Goal: Transaction & Acquisition: Purchase product/service

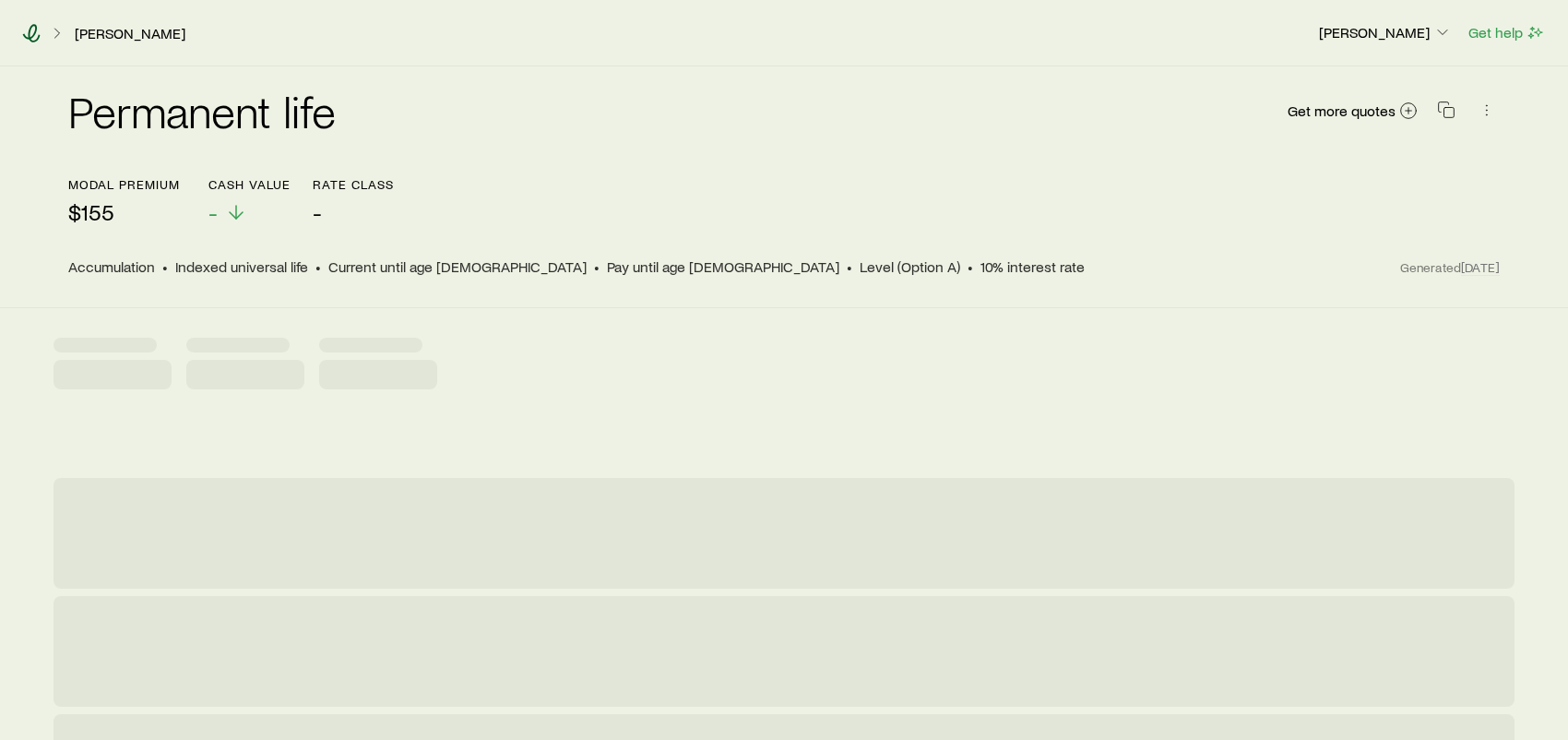
click at [31, 30] on icon at bounding box center [31, 33] width 19 height 19
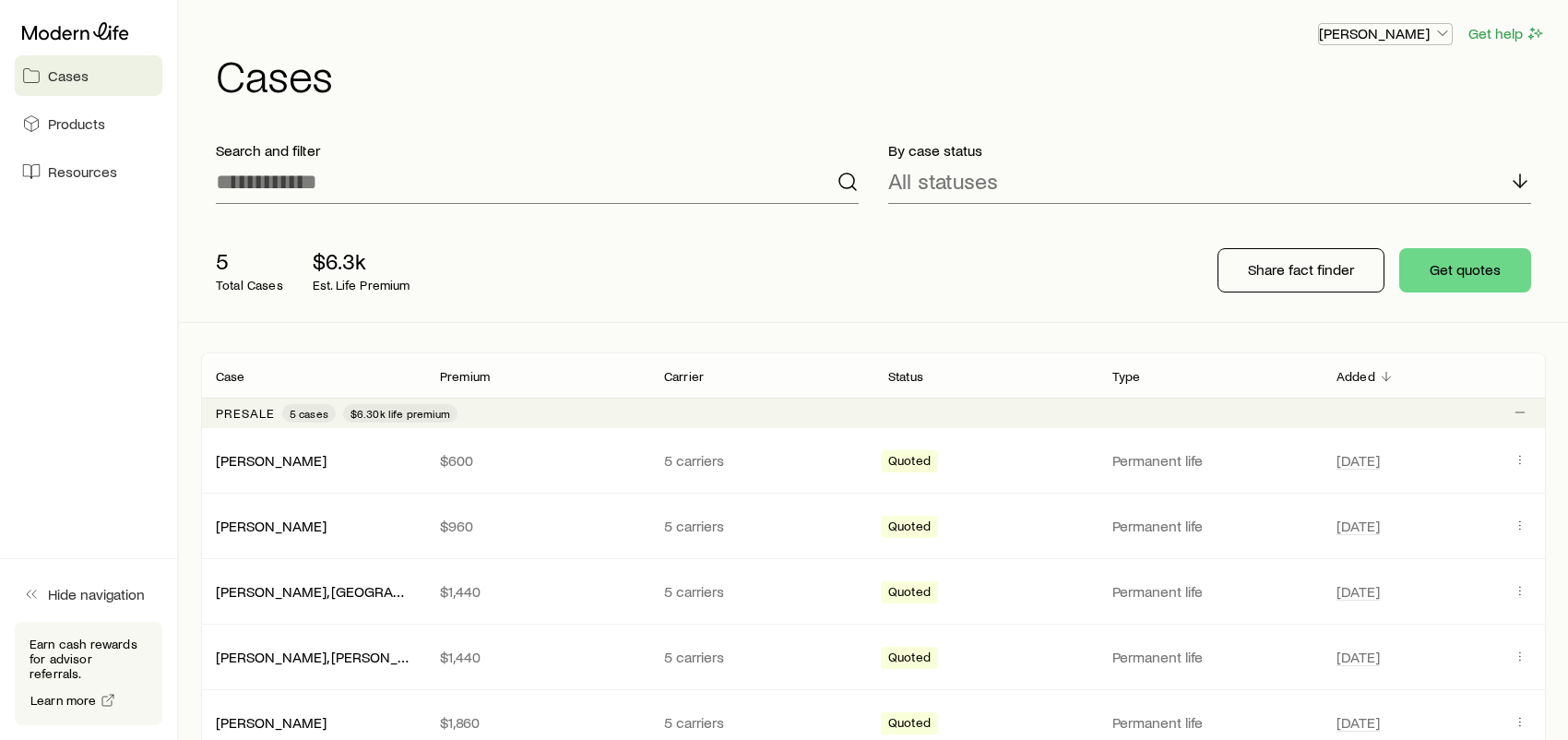
click at [1414, 36] on p "[PERSON_NAME]" at bounding box center [1385, 33] width 132 height 19
click at [1247, 40] on div "[PERSON_NAME] Get help" at bounding box center [881, 33] width 1330 height 23
click at [1468, 275] on button "Get quotes" at bounding box center [1465, 270] width 132 height 44
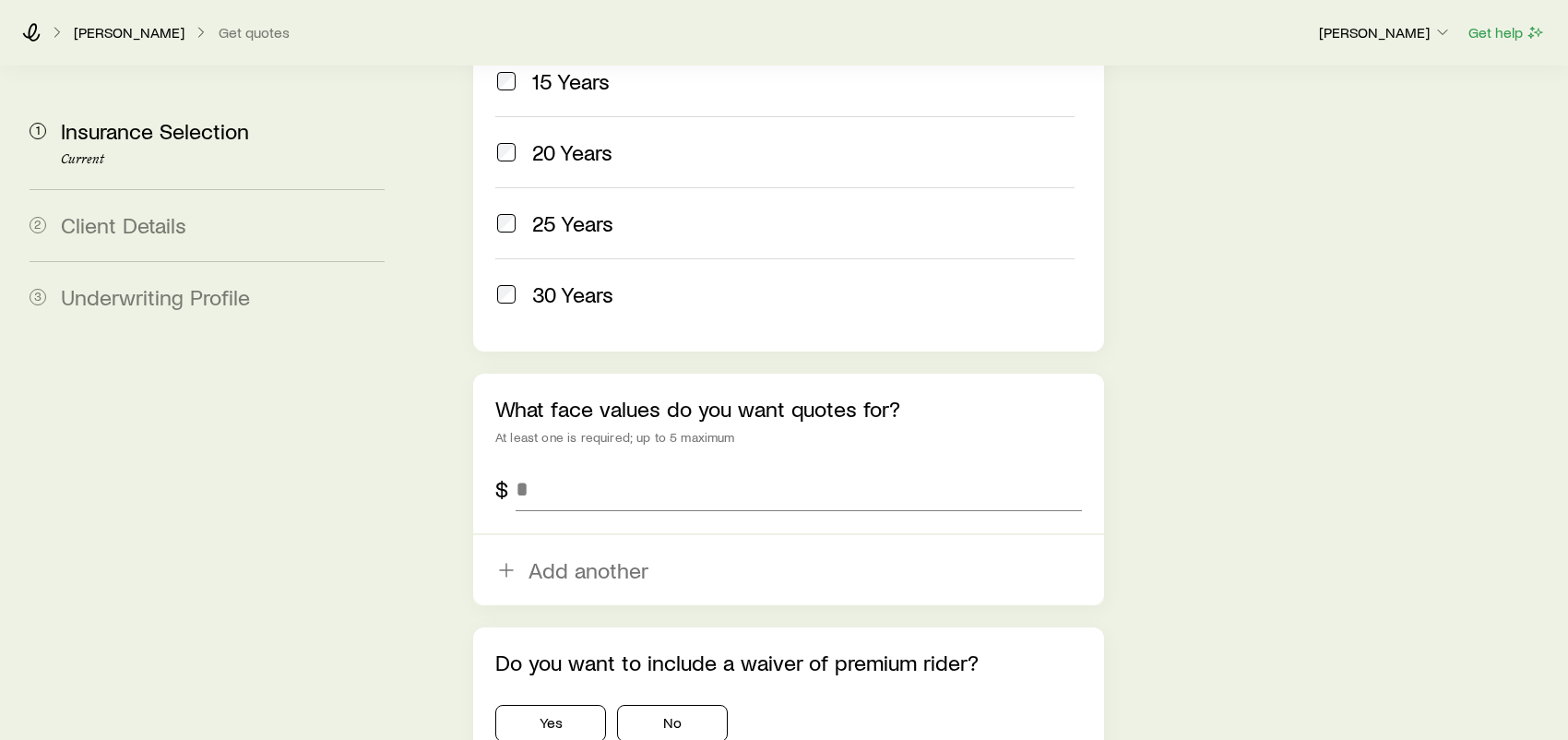
scroll to position [1108, 0]
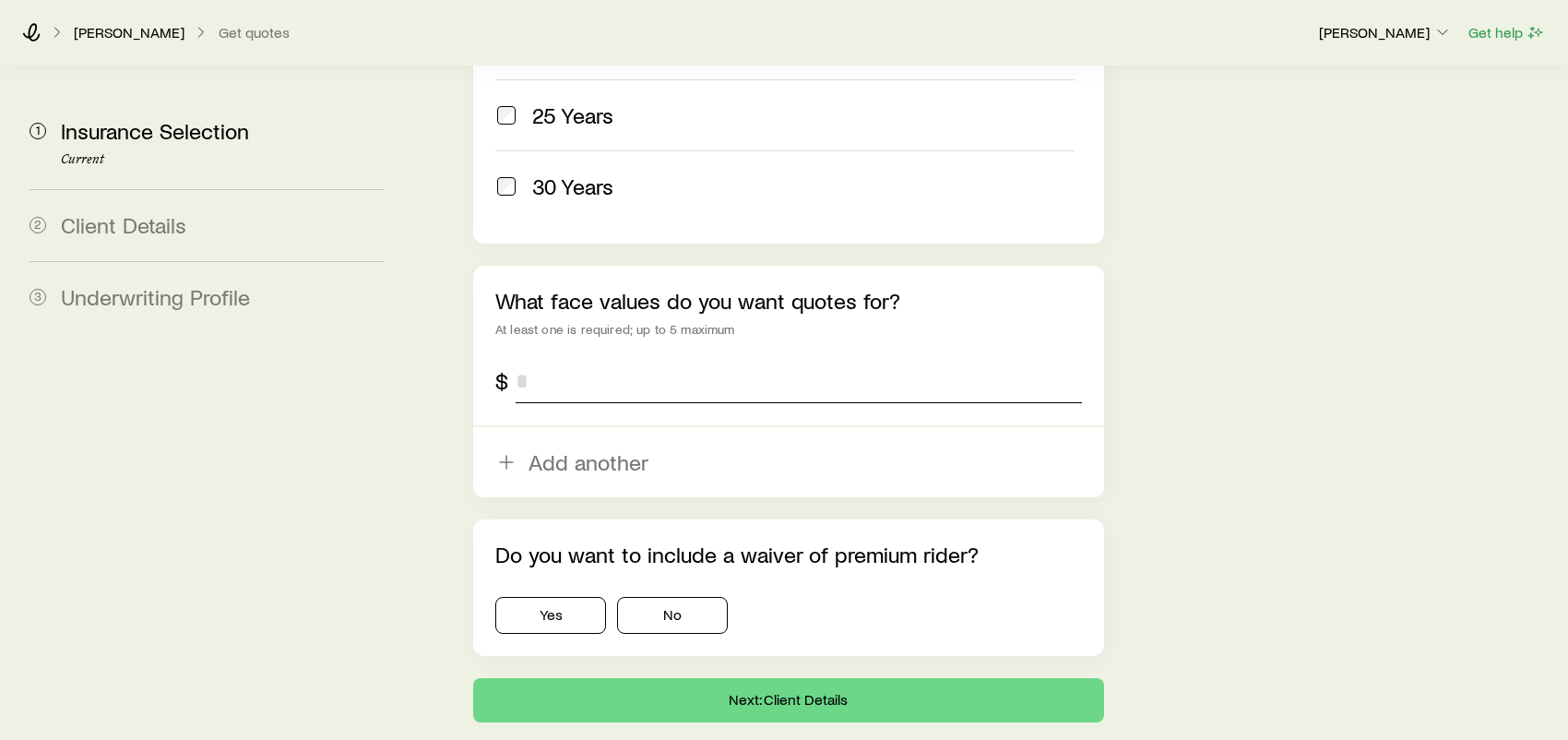
click at [551, 359] on input "tel" at bounding box center [798, 380] width 566 height 44
type input "*********"
click at [693, 597] on button "No" at bounding box center [672, 615] width 111 height 37
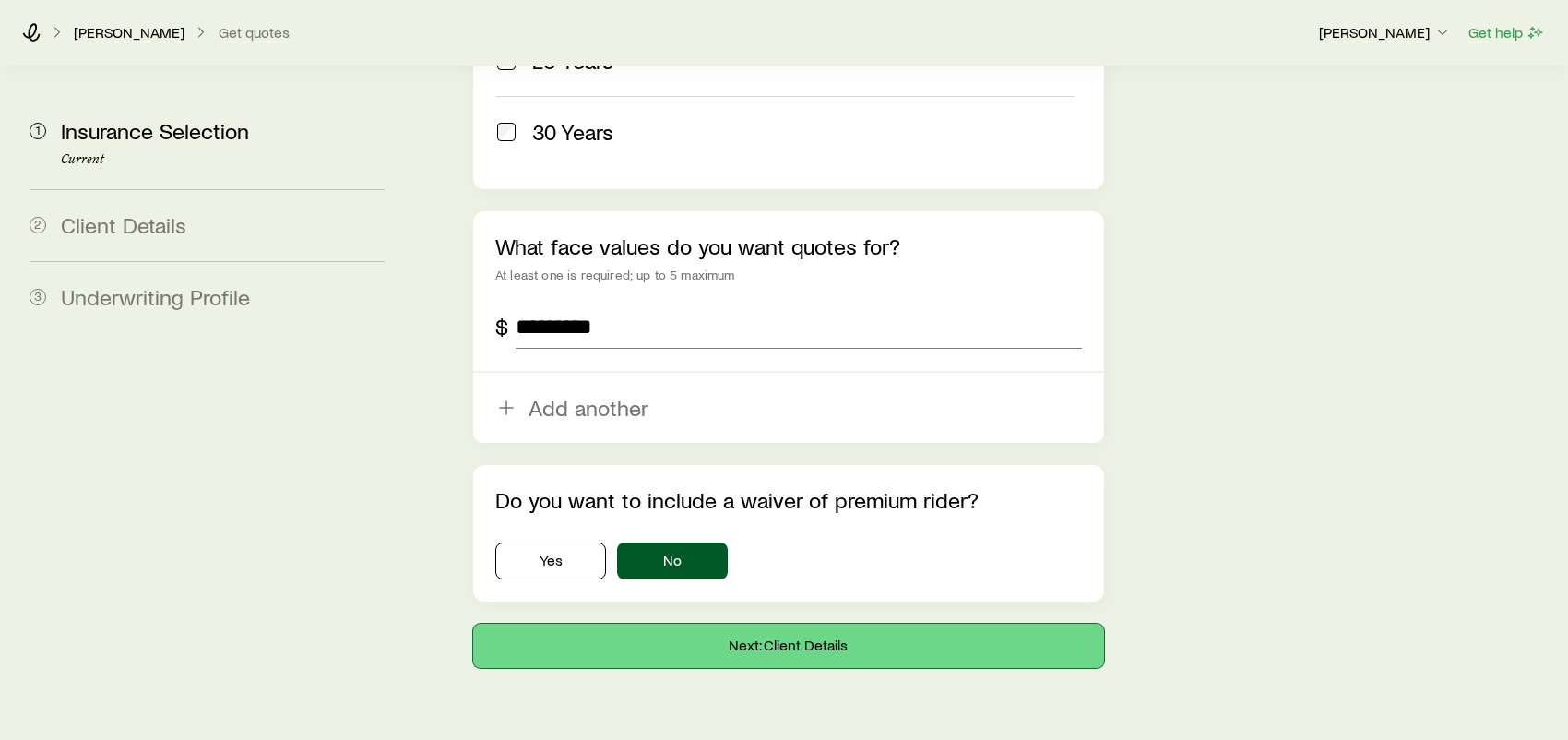
click at [811, 623] on button "Next: Client Details" at bounding box center [788, 645] width 631 height 44
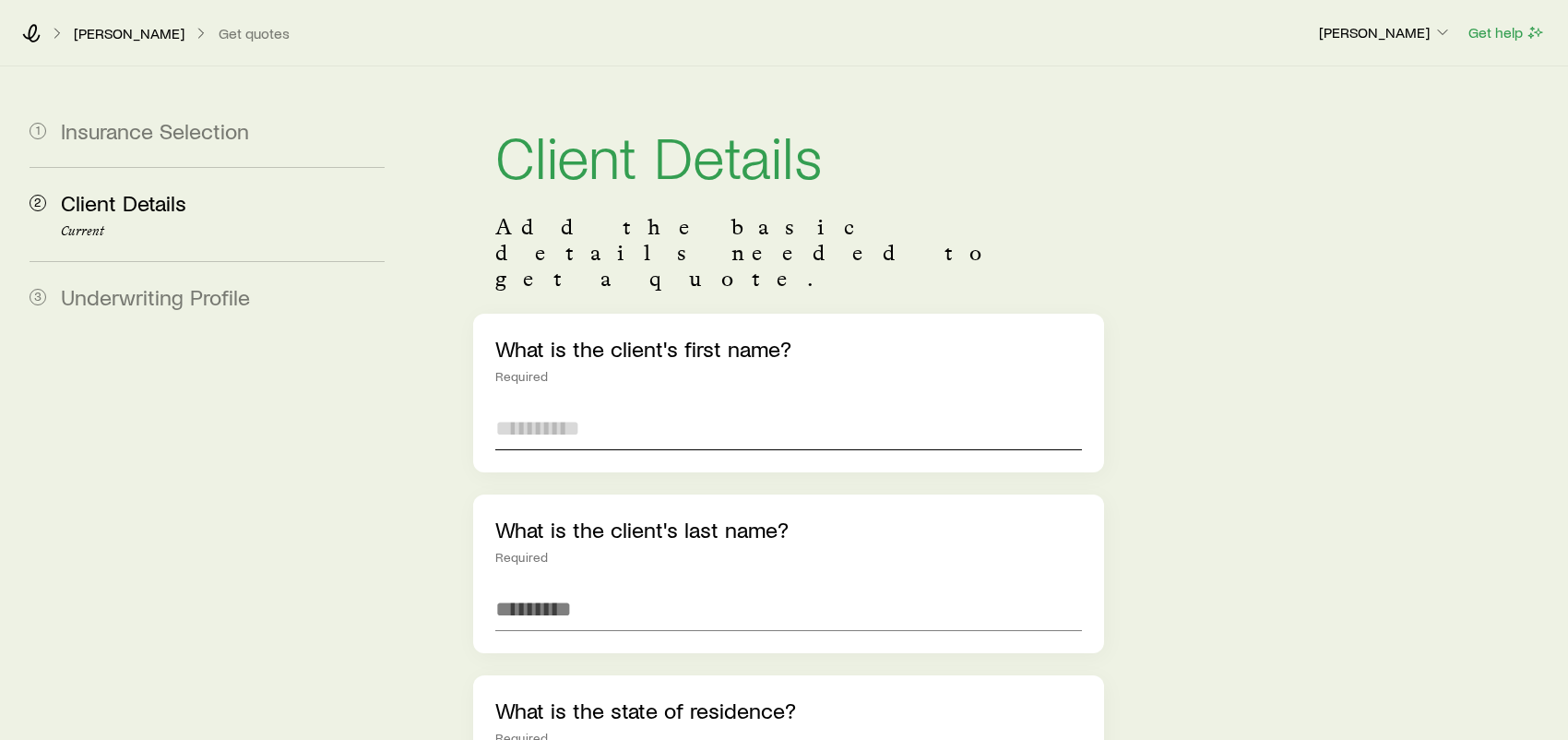
click at [539, 406] on input "text" at bounding box center [789, 428] width 587 height 44
type input "*****"
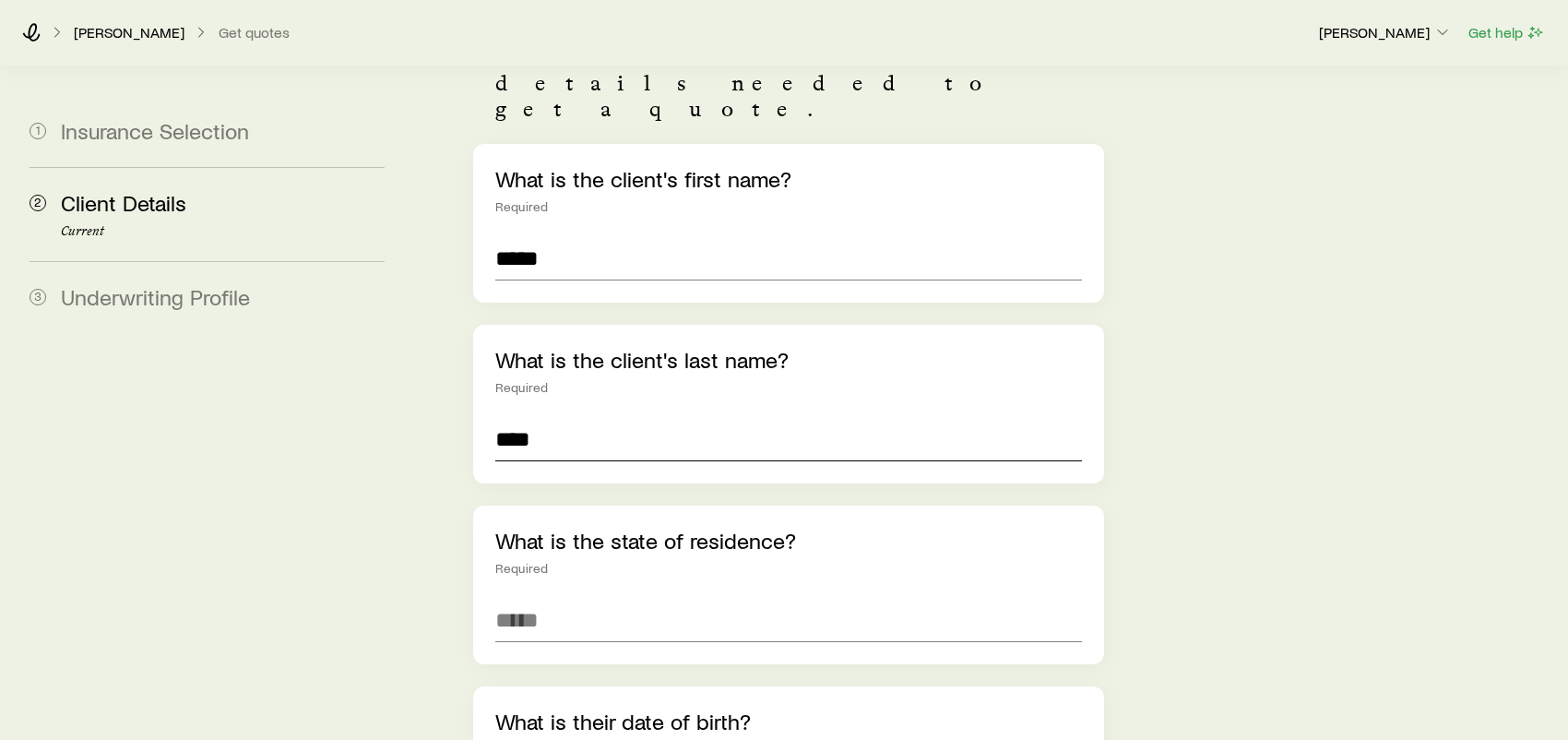
scroll to position [277, 0]
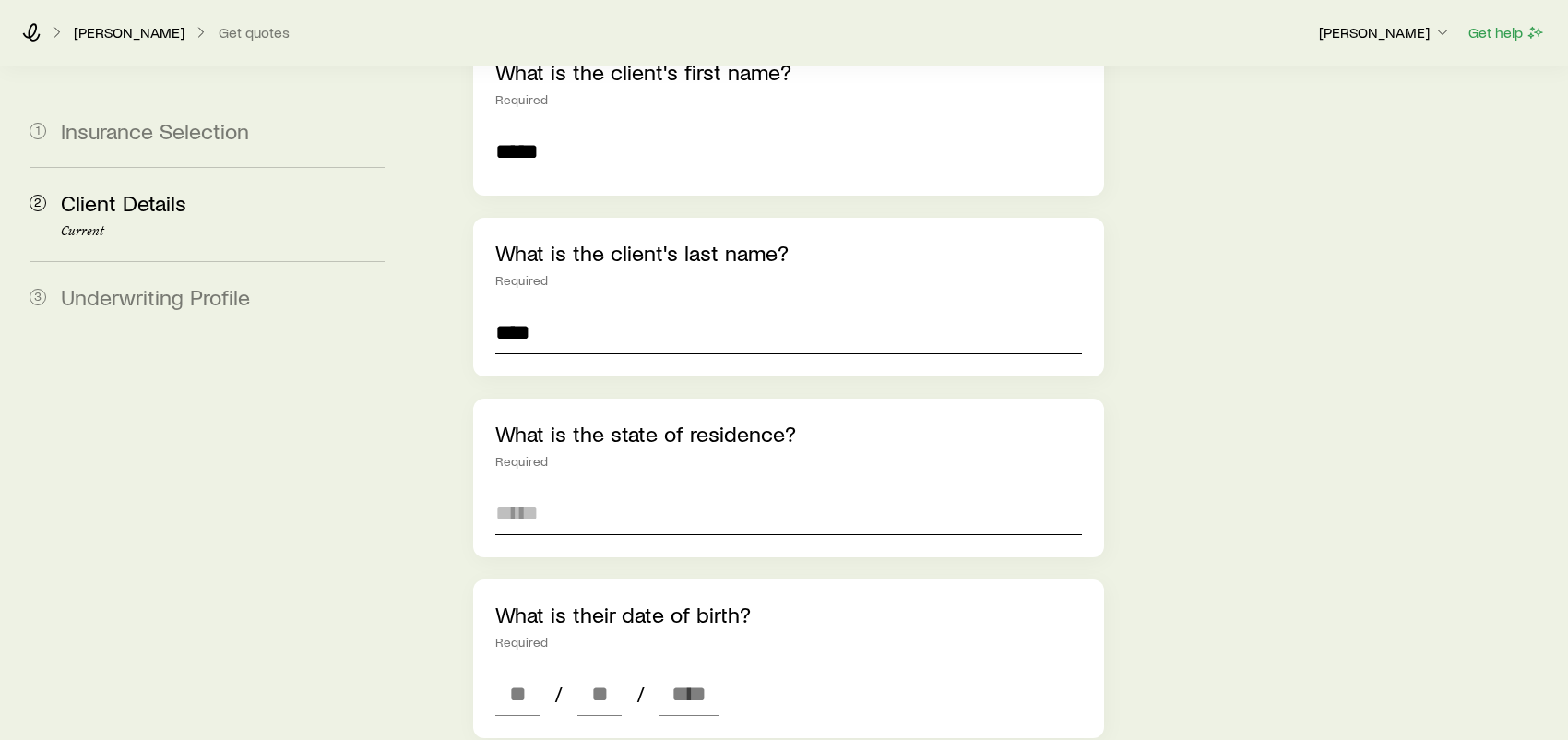
type input "****"
click at [538, 491] on input at bounding box center [789, 513] width 587 height 44
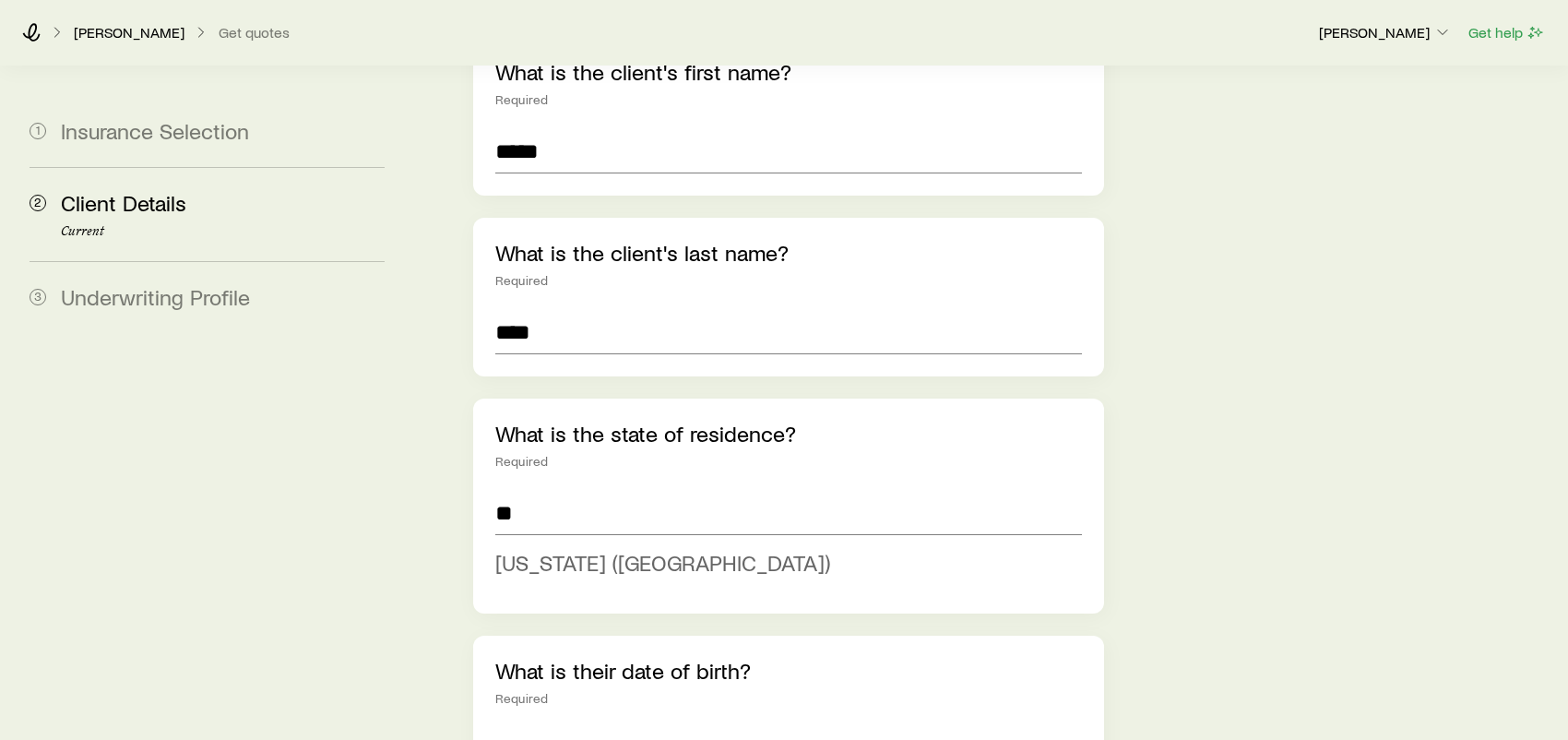
click at [543, 549] on span "[US_STATE] ([GEOGRAPHIC_DATA])" at bounding box center [663, 562] width 335 height 27
type input "**********"
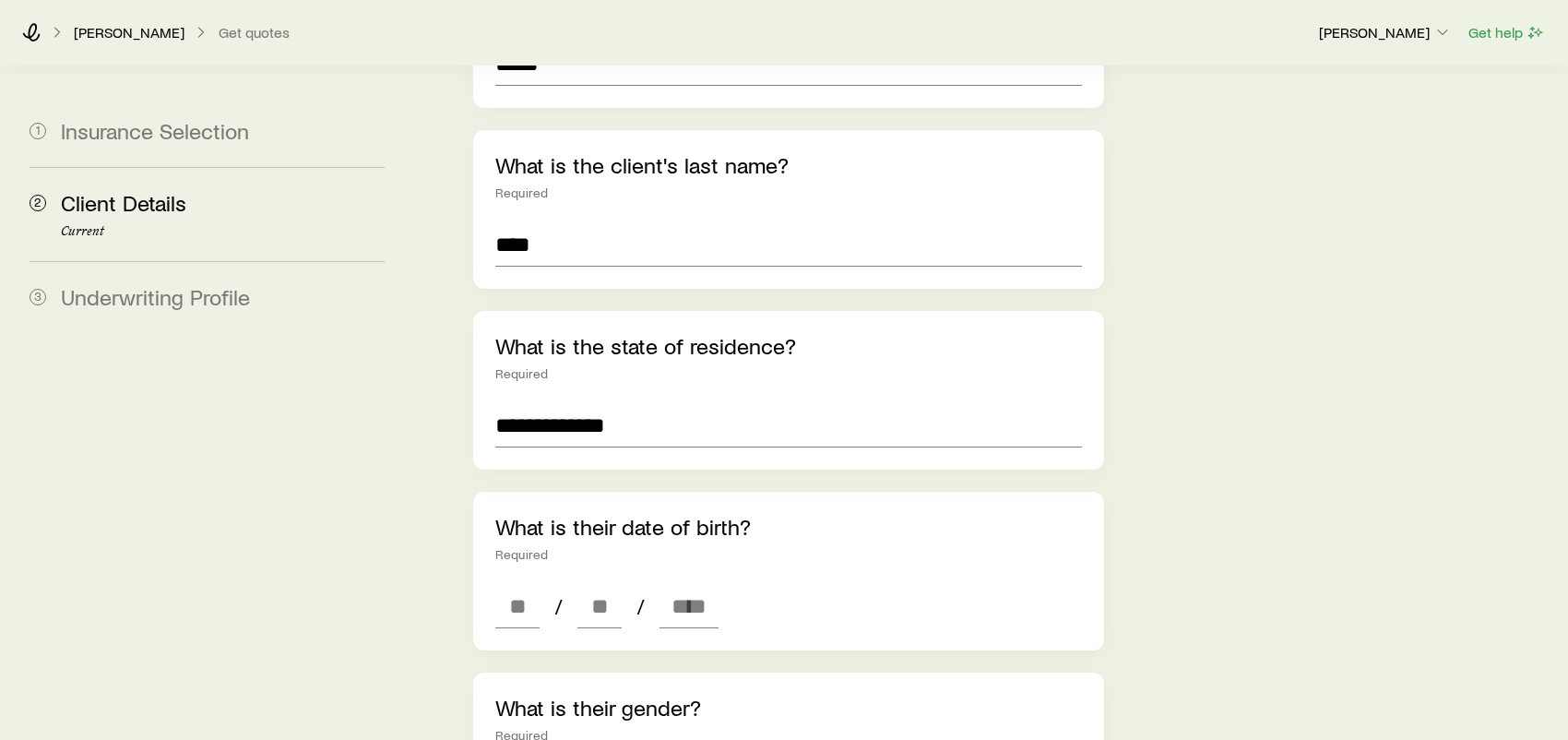
scroll to position [461, 0]
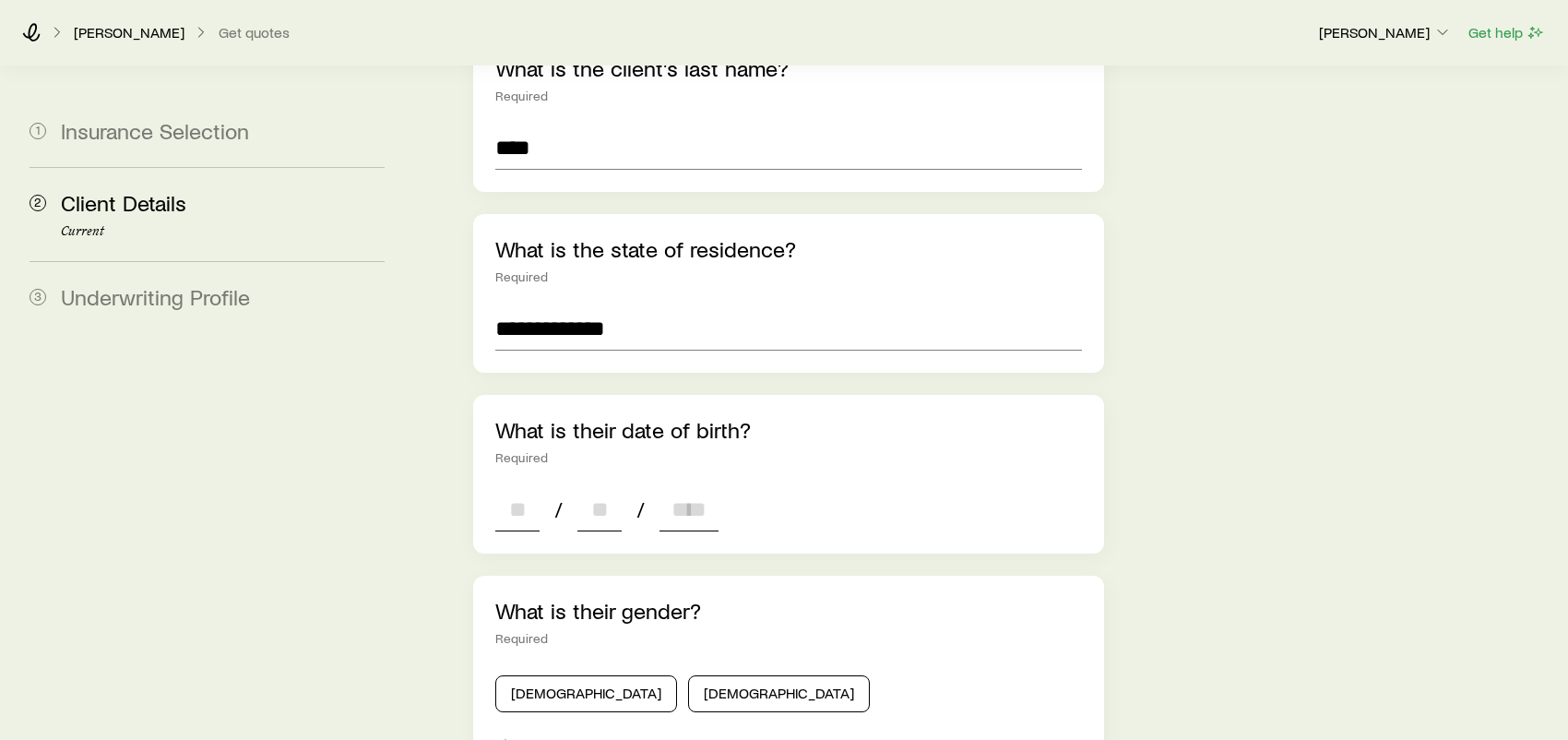
click at [506, 487] on input at bounding box center [517, 509] width 44 height 44
type input "**"
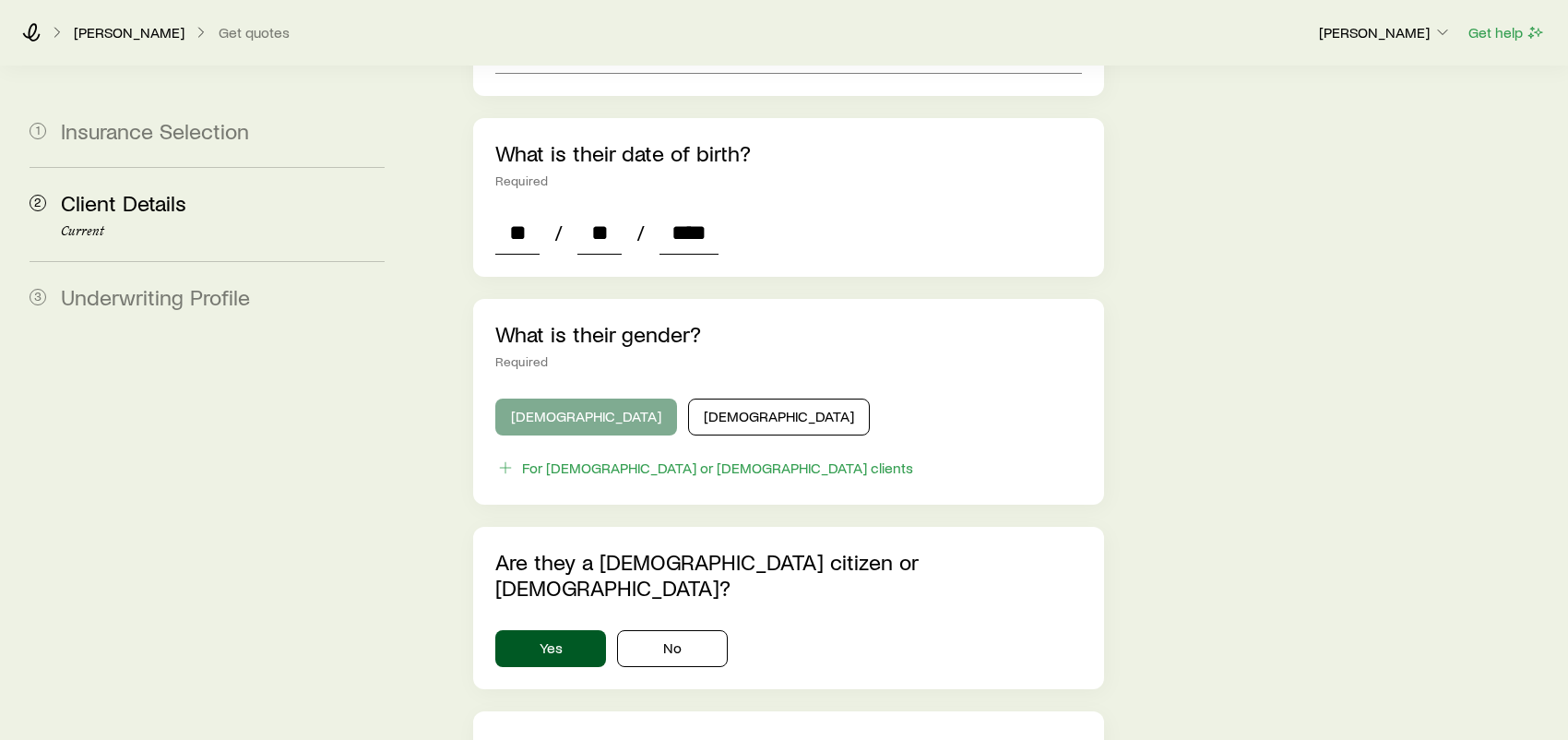
type input "****"
click at [562, 398] on button "[DEMOGRAPHIC_DATA]" at bounding box center [587, 416] width 182 height 37
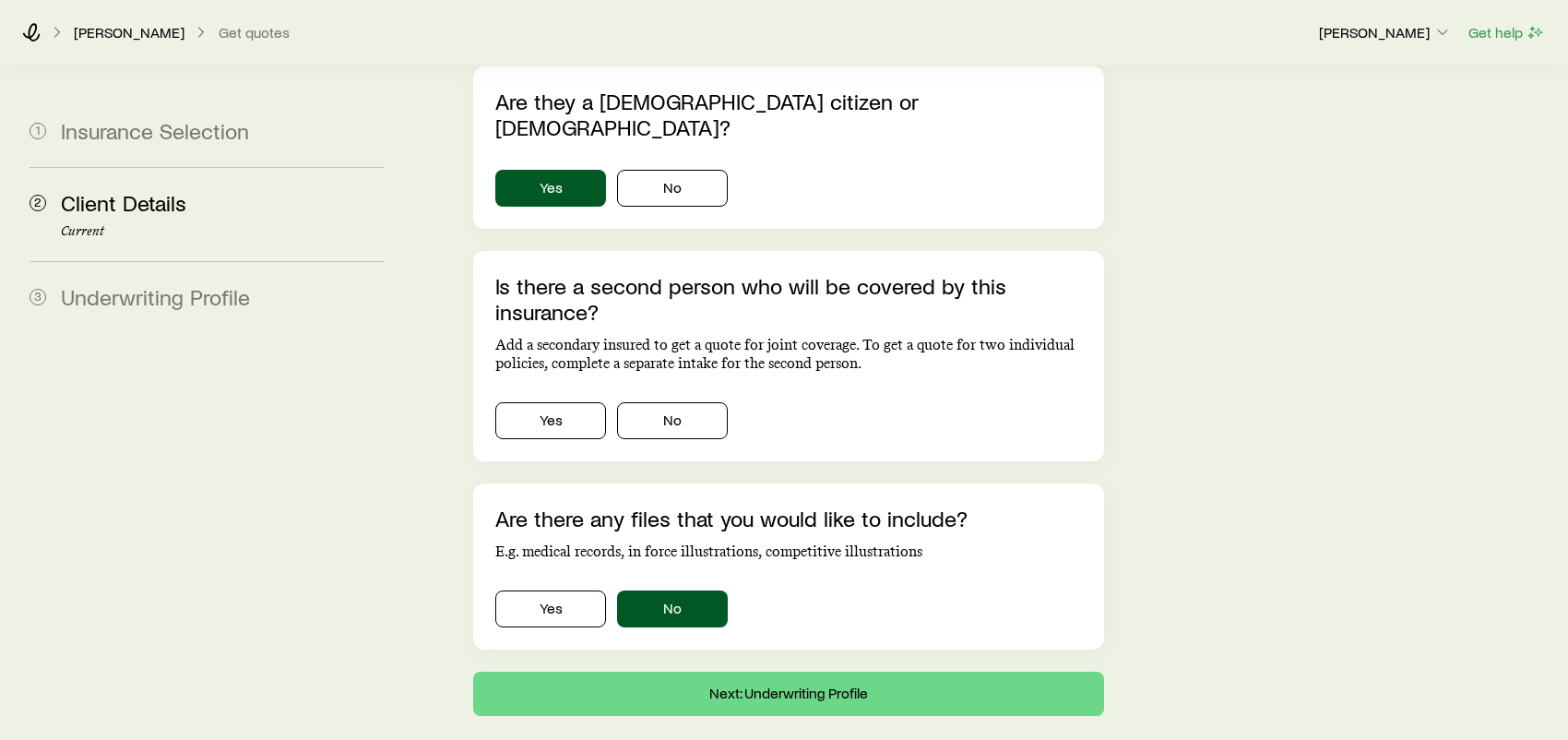
scroll to position [1199, 0]
click at [793, 671] on button "Next: Underwriting Profile" at bounding box center [788, 693] width 631 height 44
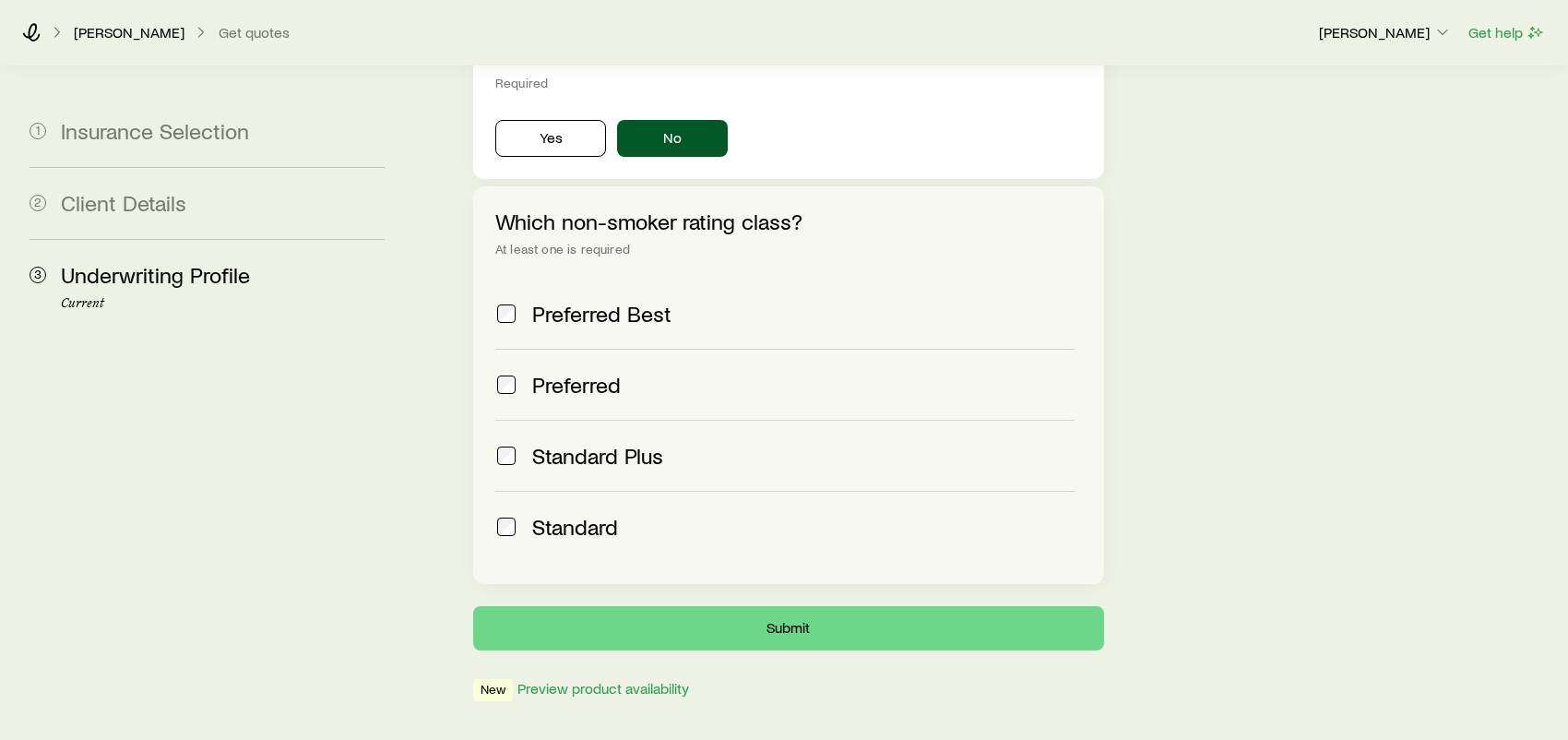
scroll to position [705, 0]
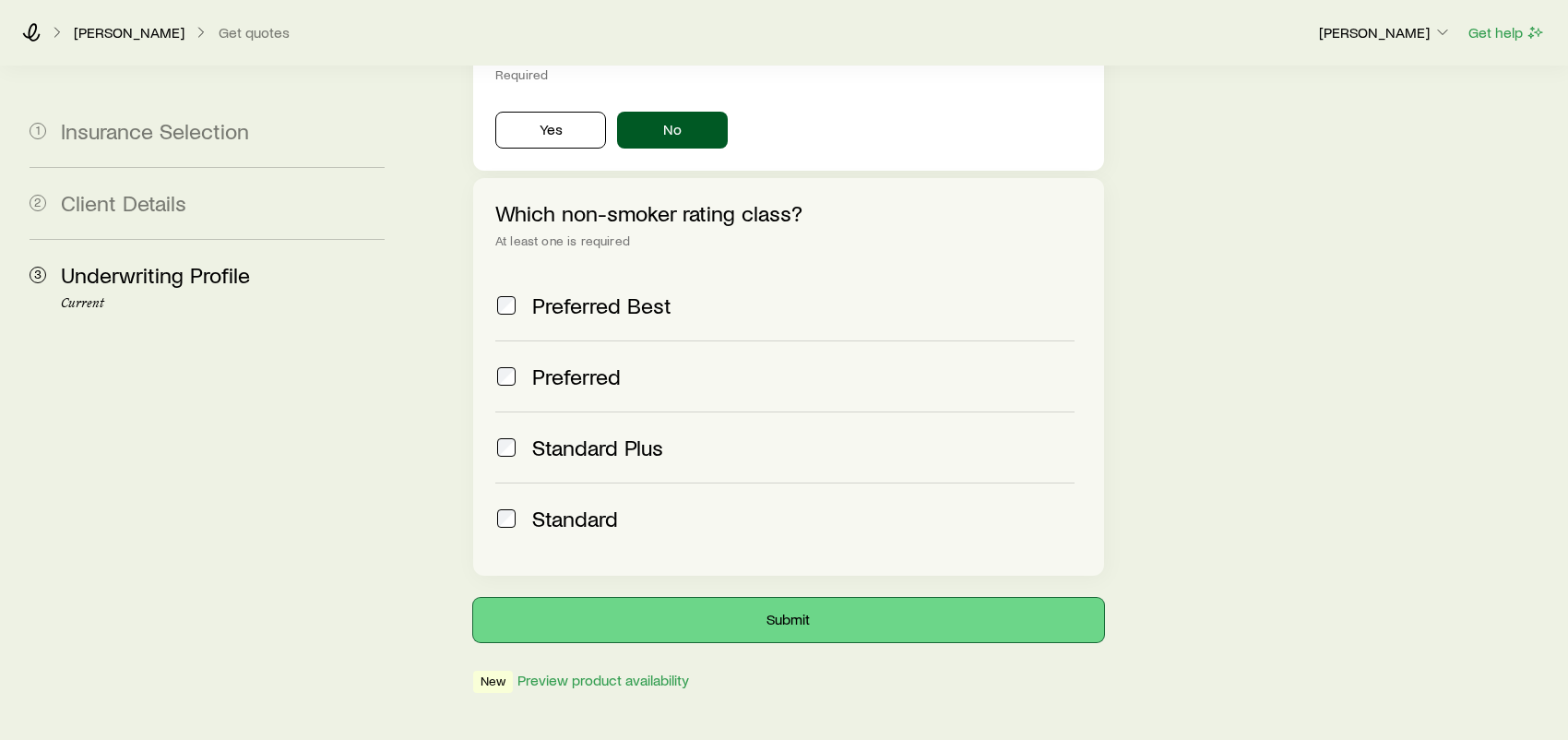
click at [776, 598] on button "Submit" at bounding box center [788, 619] width 631 height 44
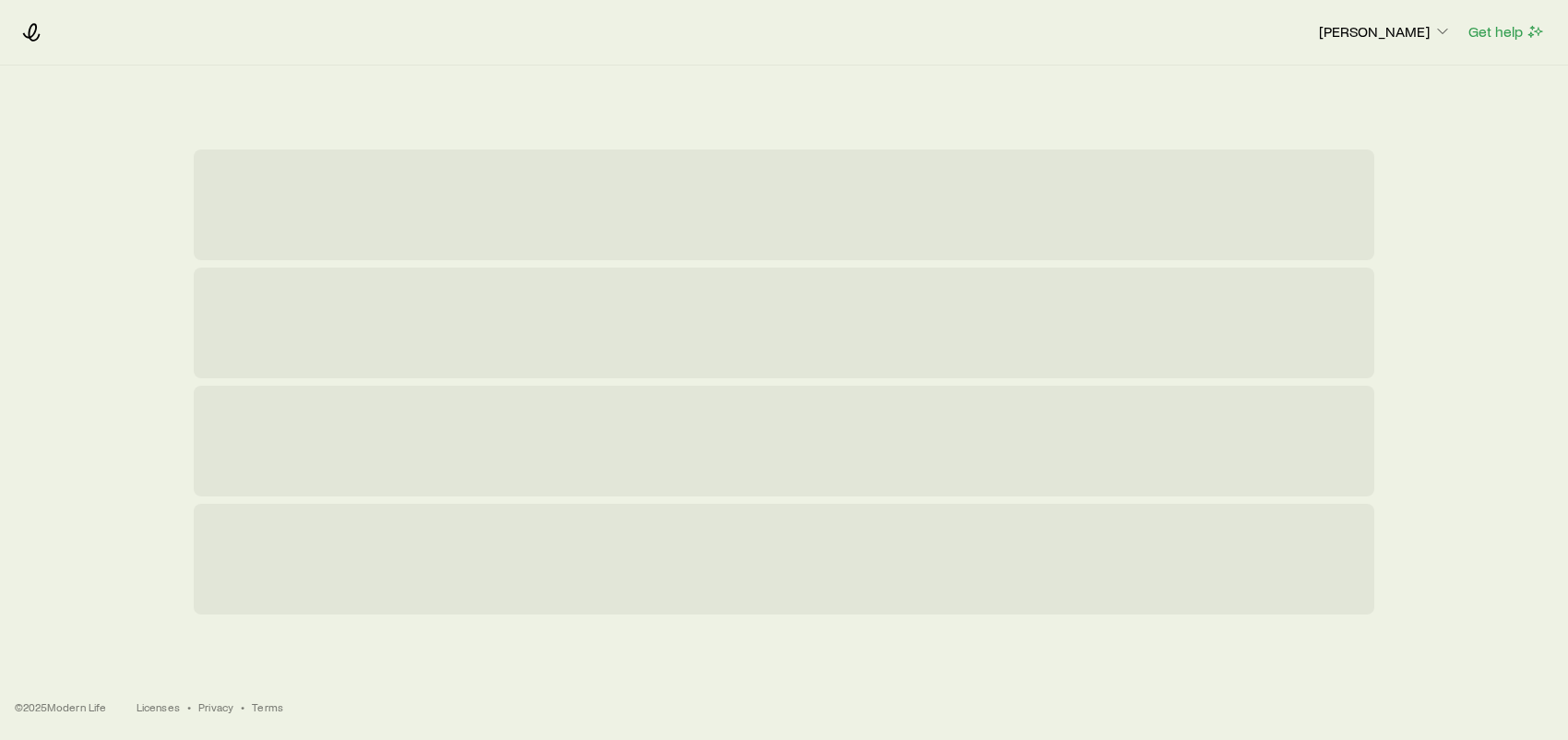
scroll to position [0, 0]
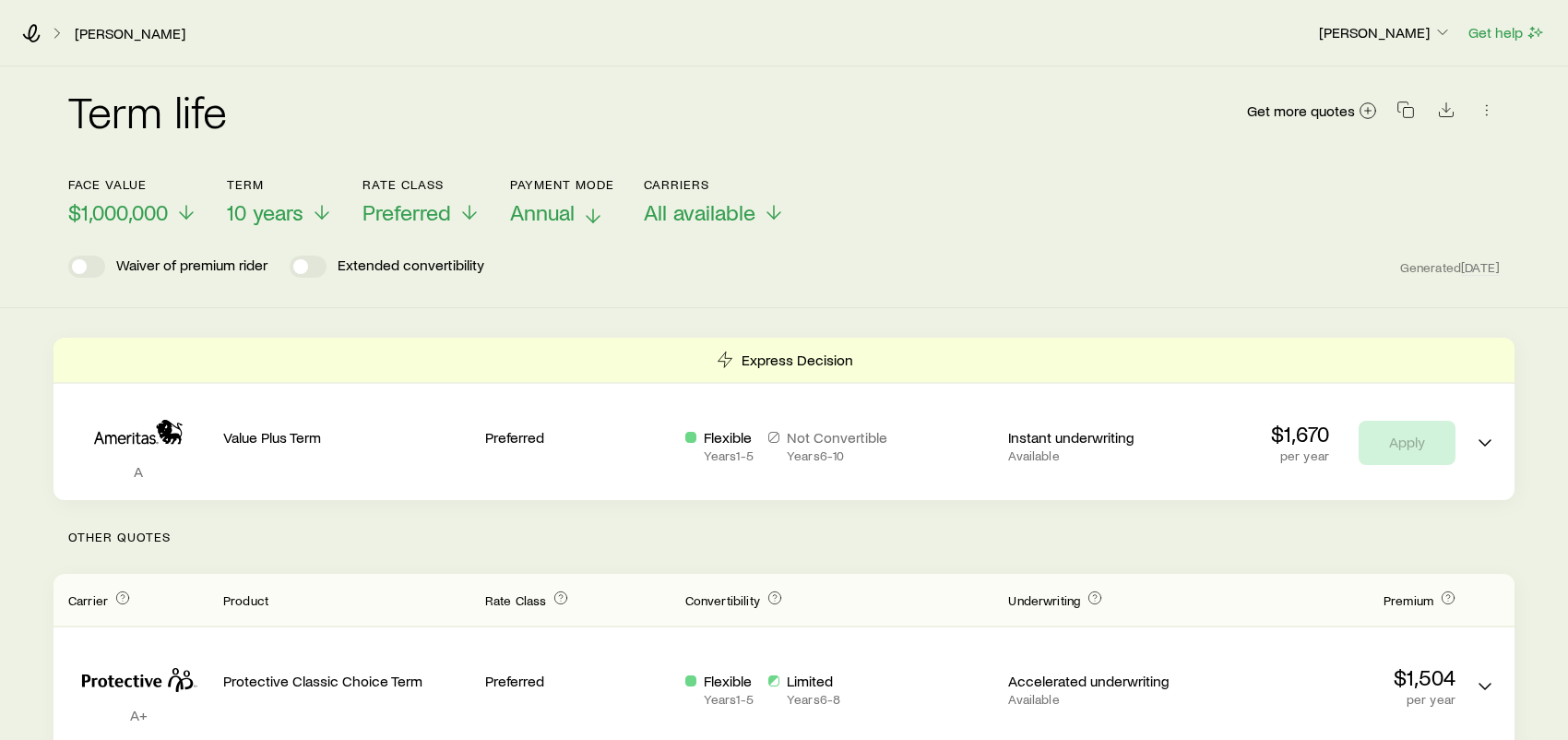
click at [567, 216] on span "Annual" at bounding box center [541, 212] width 64 height 26
click at [901, 257] on div "Waiver of premium rider Extended convertibility Generated [DATE]" at bounding box center [783, 267] width 1431 height 22
click at [577, 208] on p "Annual" at bounding box center [562, 212] width 105 height 26
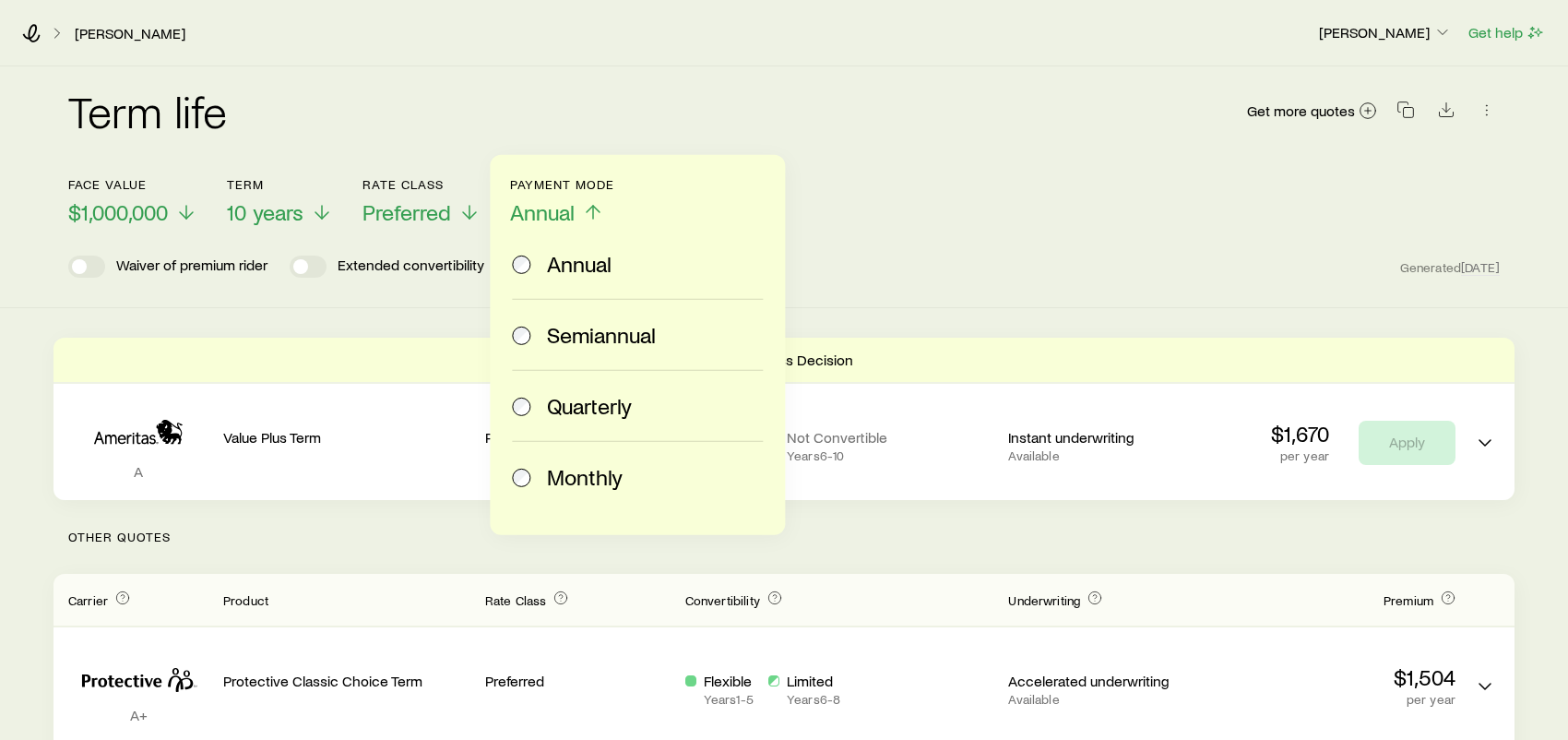
click at [530, 474] on span at bounding box center [521, 477] width 21 height 26
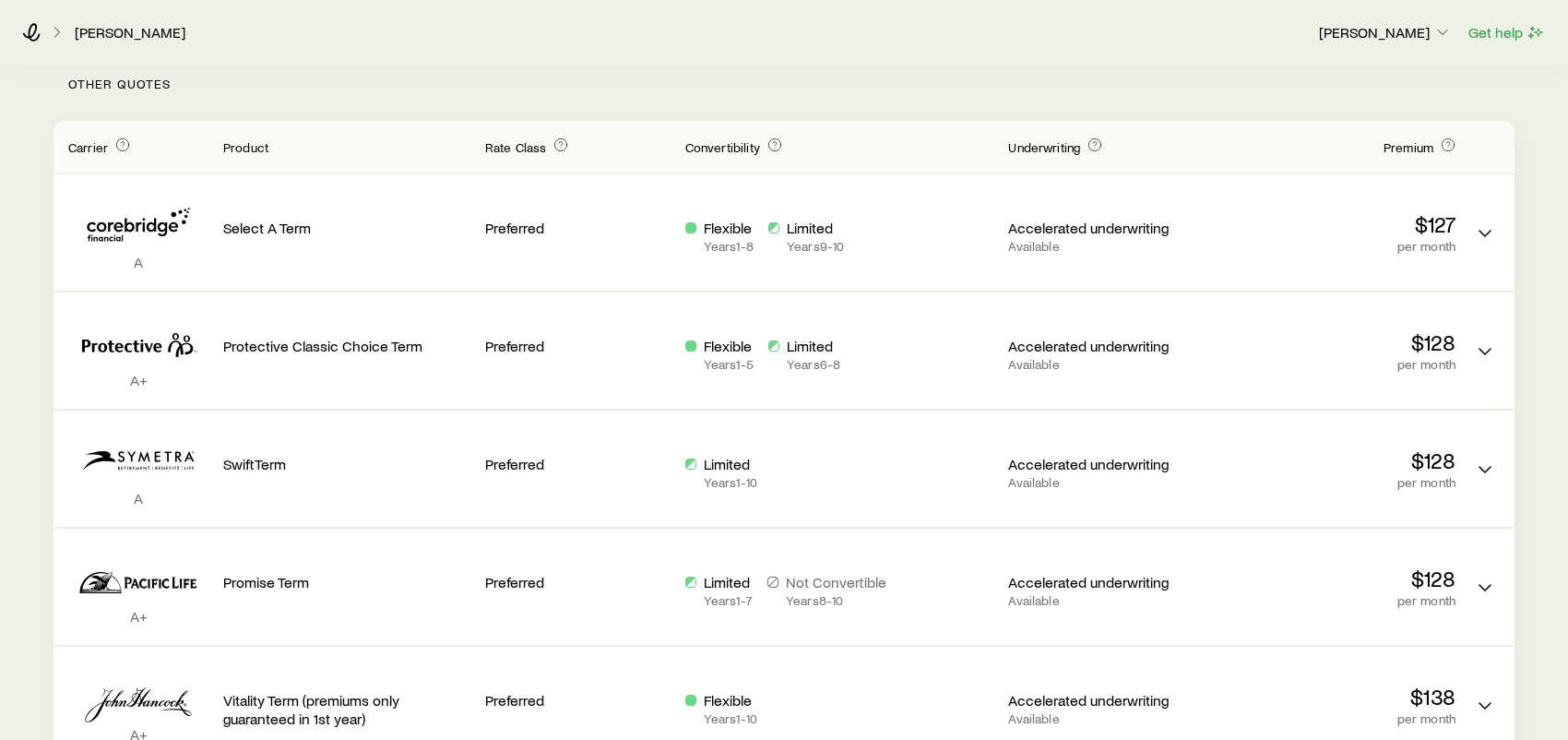
scroll to position [461, 0]
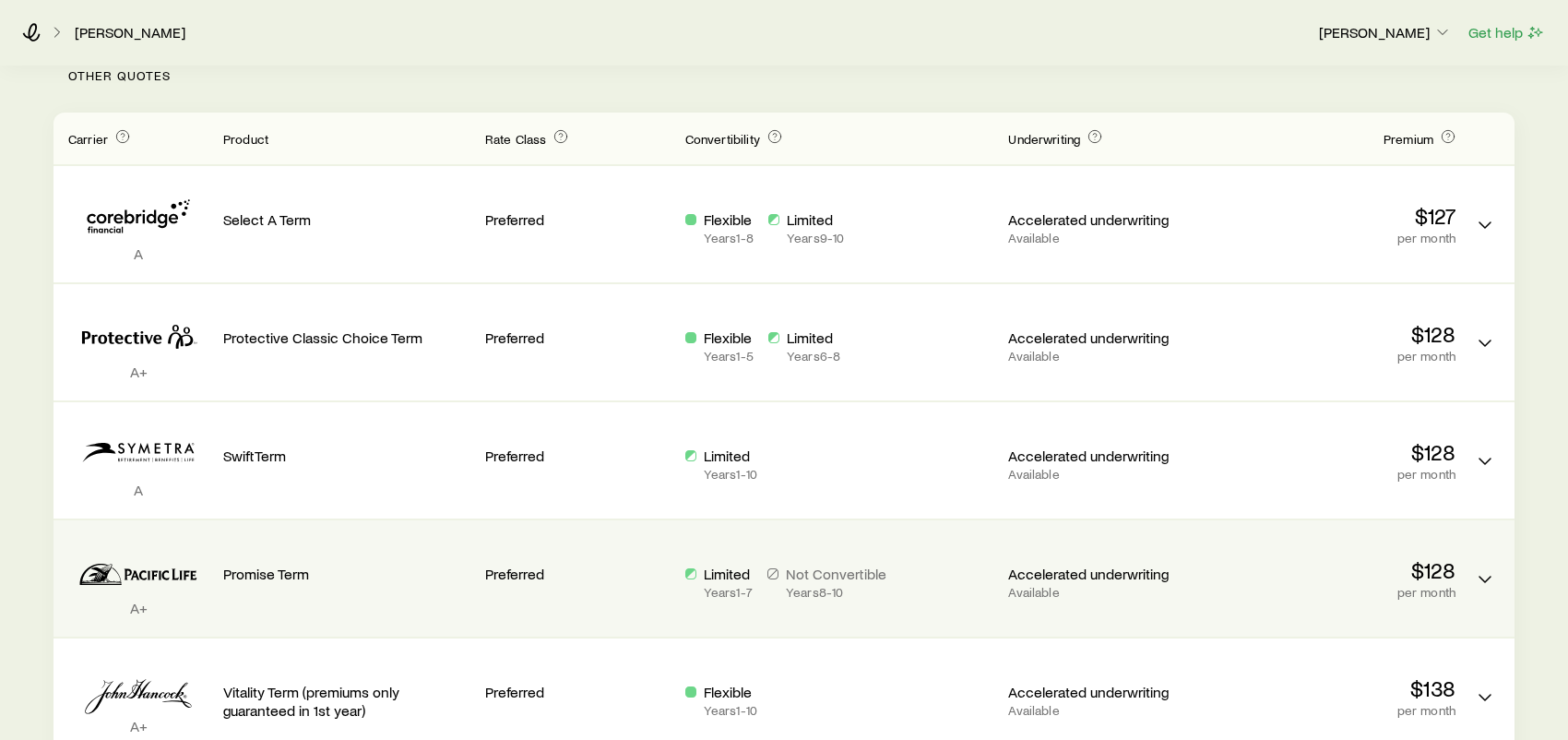
click at [257, 578] on p "Promise Term" at bounding box center [347, 574] width 247 height 19
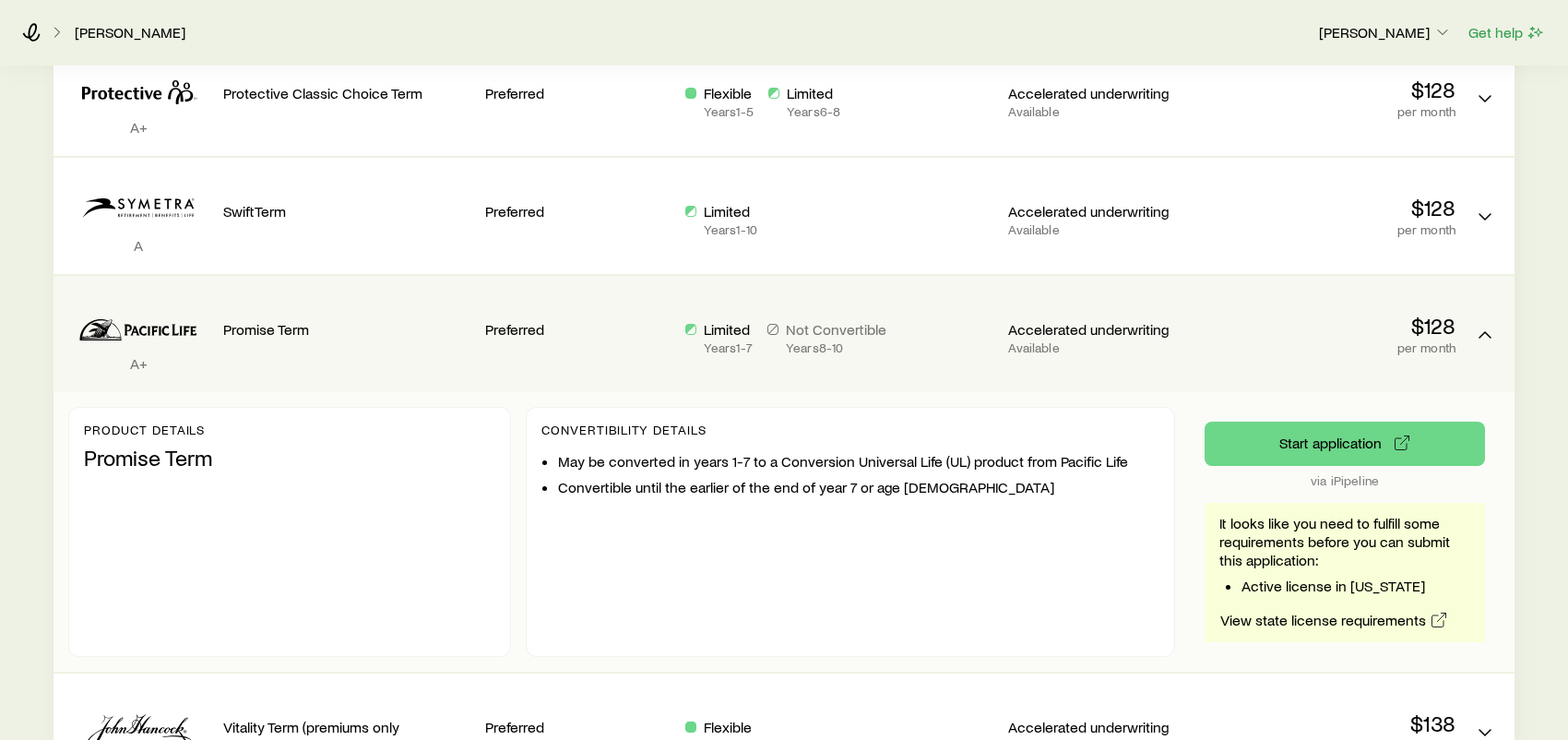
scroll to position [738, 0]
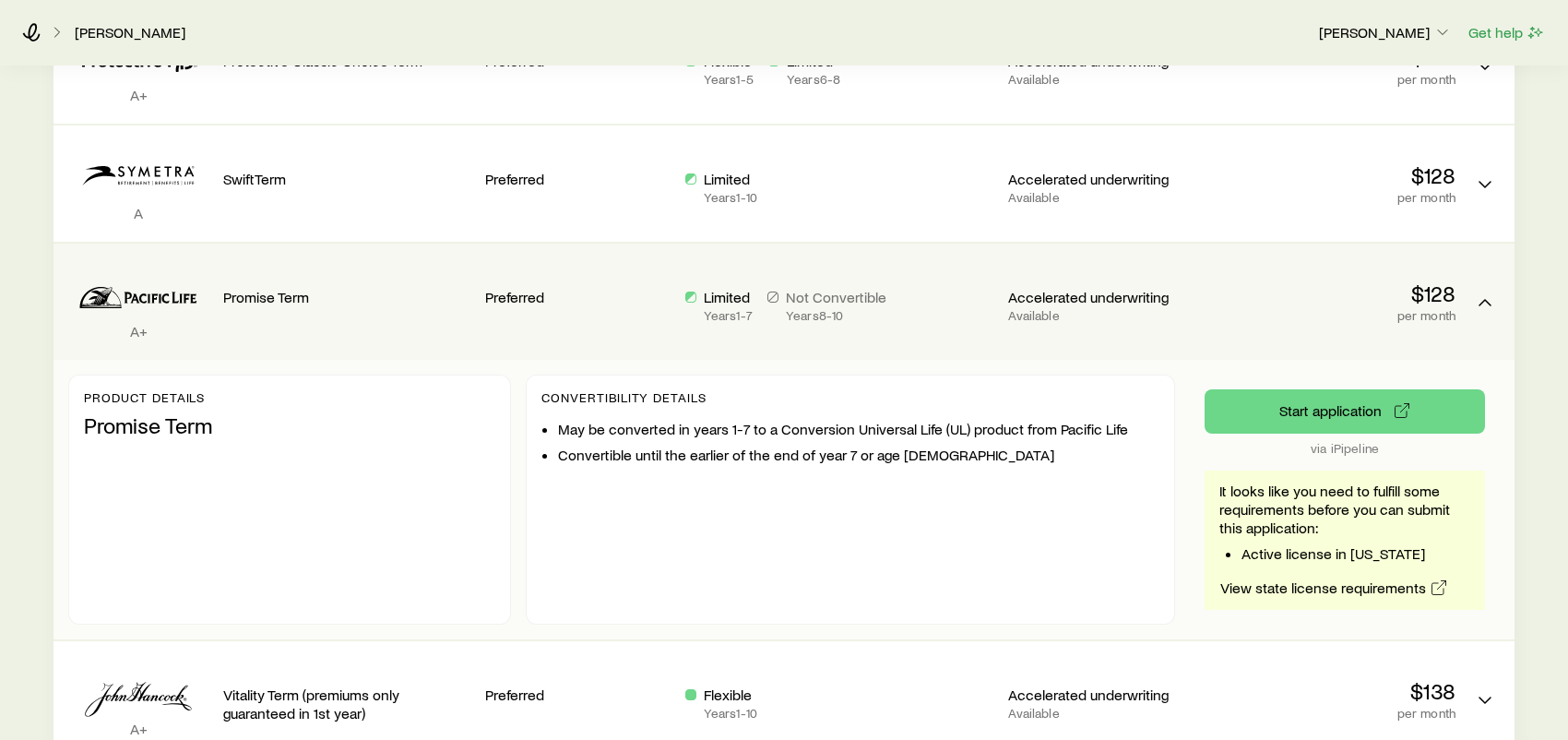
click at [189, 428] on p "Promise Term" at bounding box center [289, 425] width 412 height 26
click at [1433, 295] on p "$128" at bounding box center [1331, 293] width 247 height 26
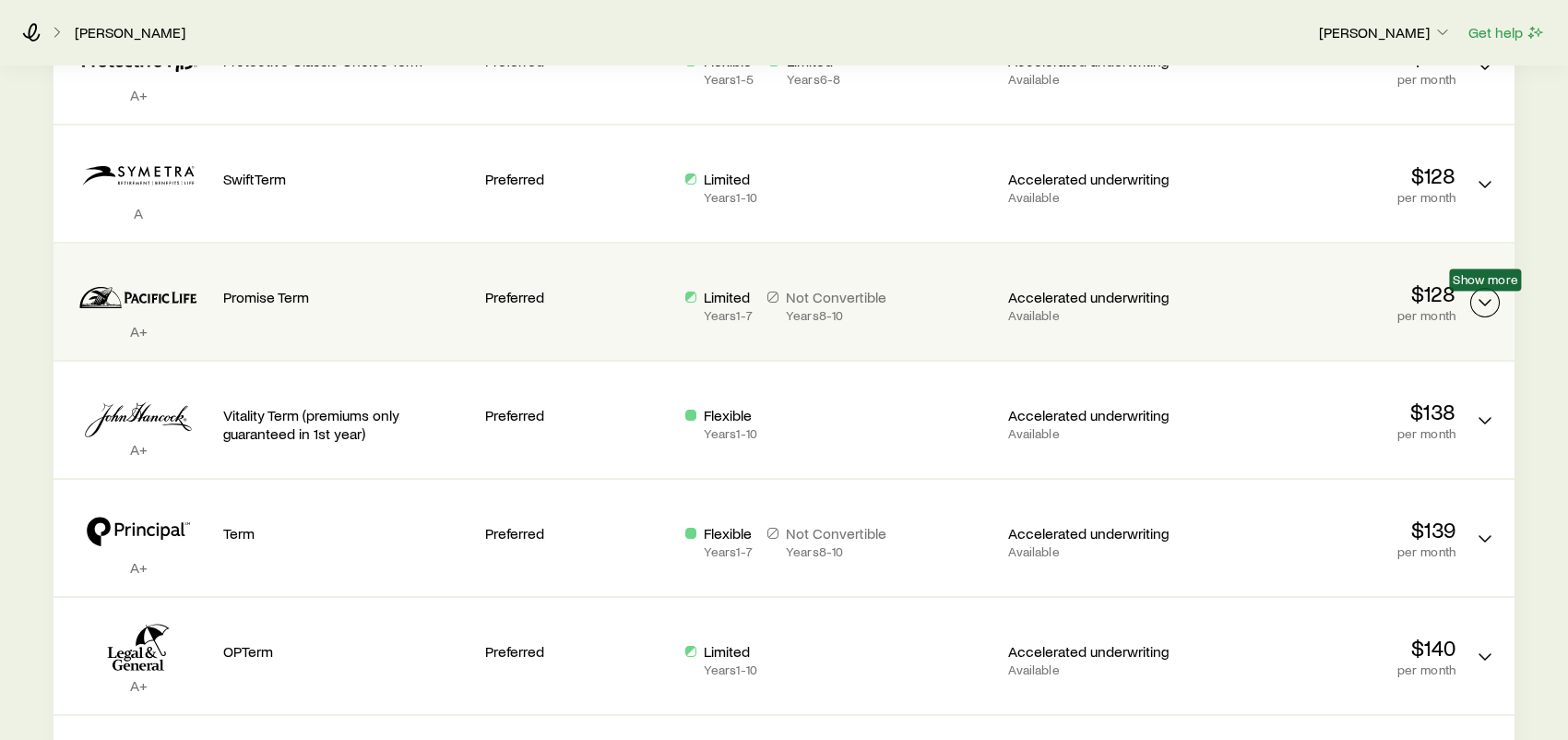
click at [1483, 299] on icon "Term quotes" at bounding box center [1484, 302] width 22 height 22
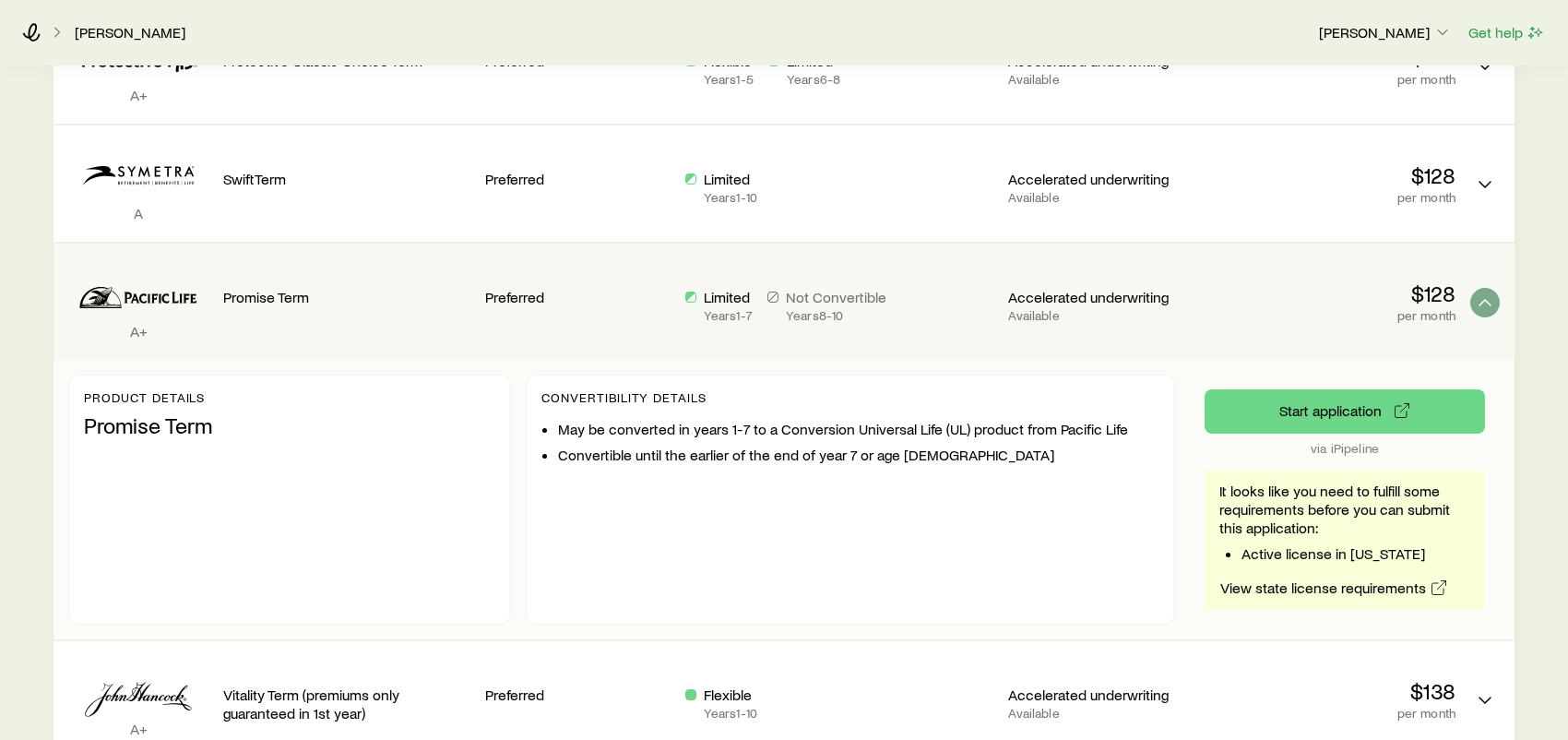
click at [1341, 450] on p "via iPipeline" at bounding box center [1345, 448] width 280 height 15
click at [154, 434] on p "Promise Term" at bounding box center [289, 425] width 412 height 26
click at [260, 435] on p "Promise Term" at bounding box center [289, 425] width 412 height 26
click at [180, 426] on p "Promise Term" at bounding box center [289, 425] width 412 height 26
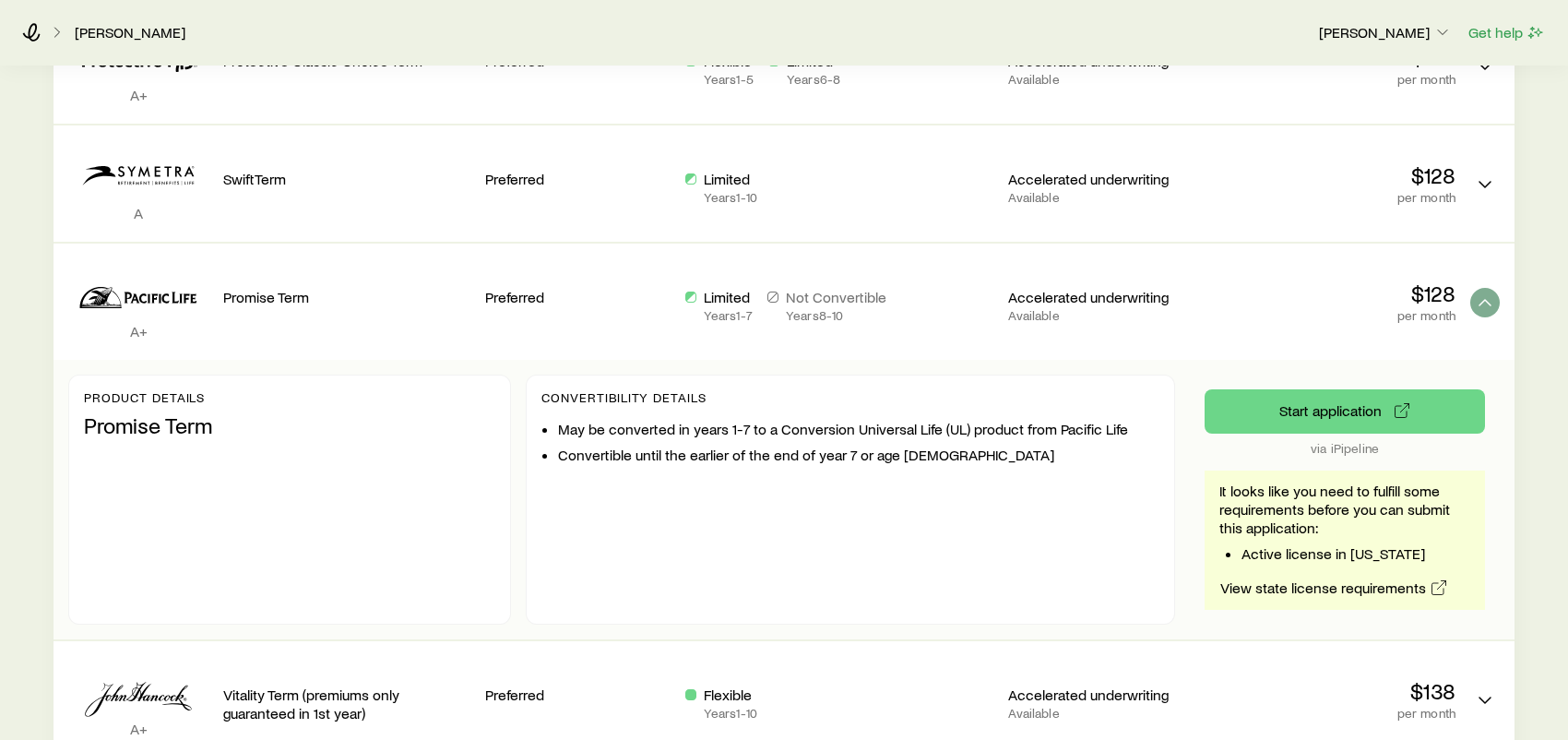
click at [11, 347] on div "Term life Get more quotes Face value $1,000,000 Term 10 years Rate Class Prefer…" at bounding box center [784, 574] width 1568 height 2493
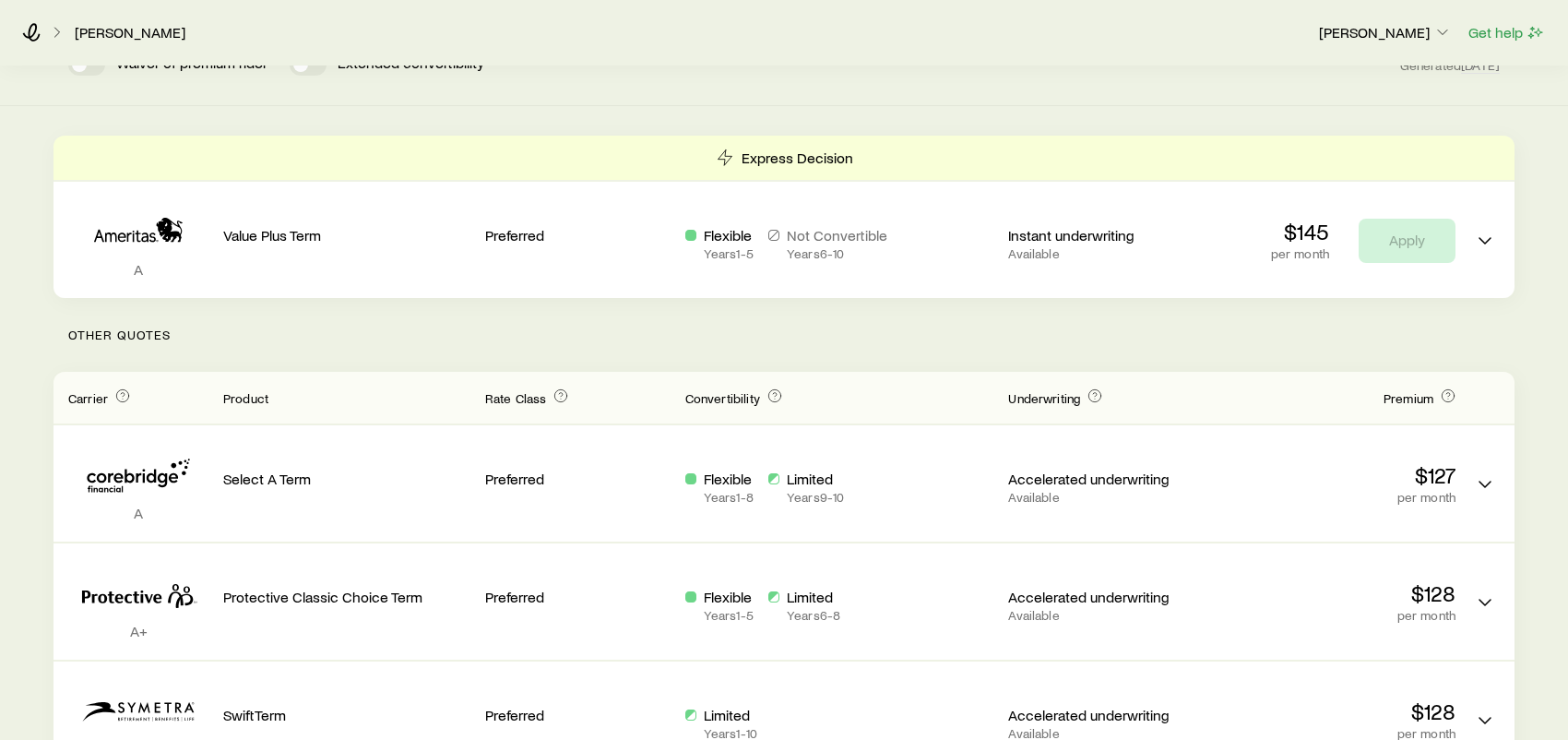
scroll to position [185, 0]
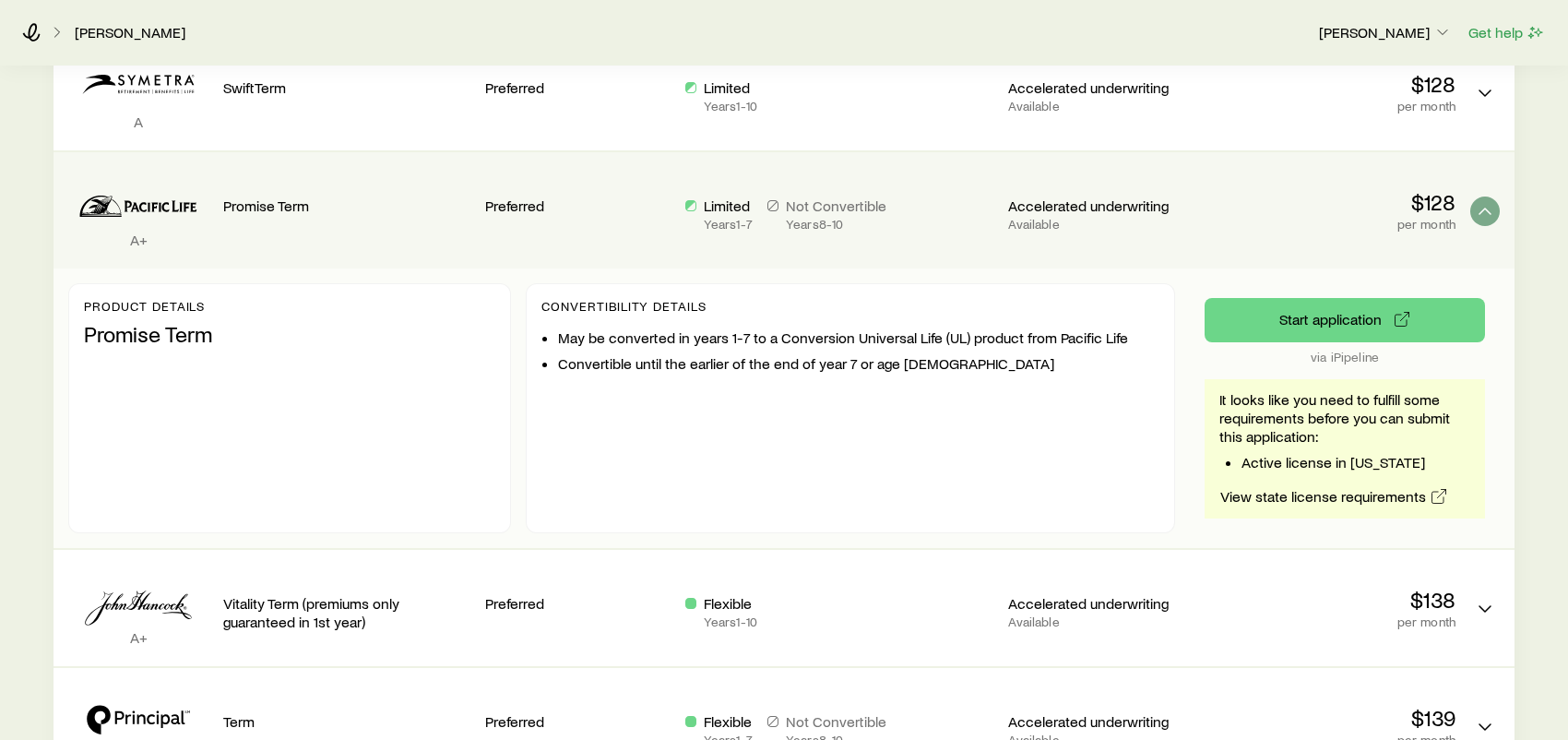
scroll to position [831, 0]
click at [175, 325] on p "Promise Term" at bounding box center [289, 333] width 412 height 26
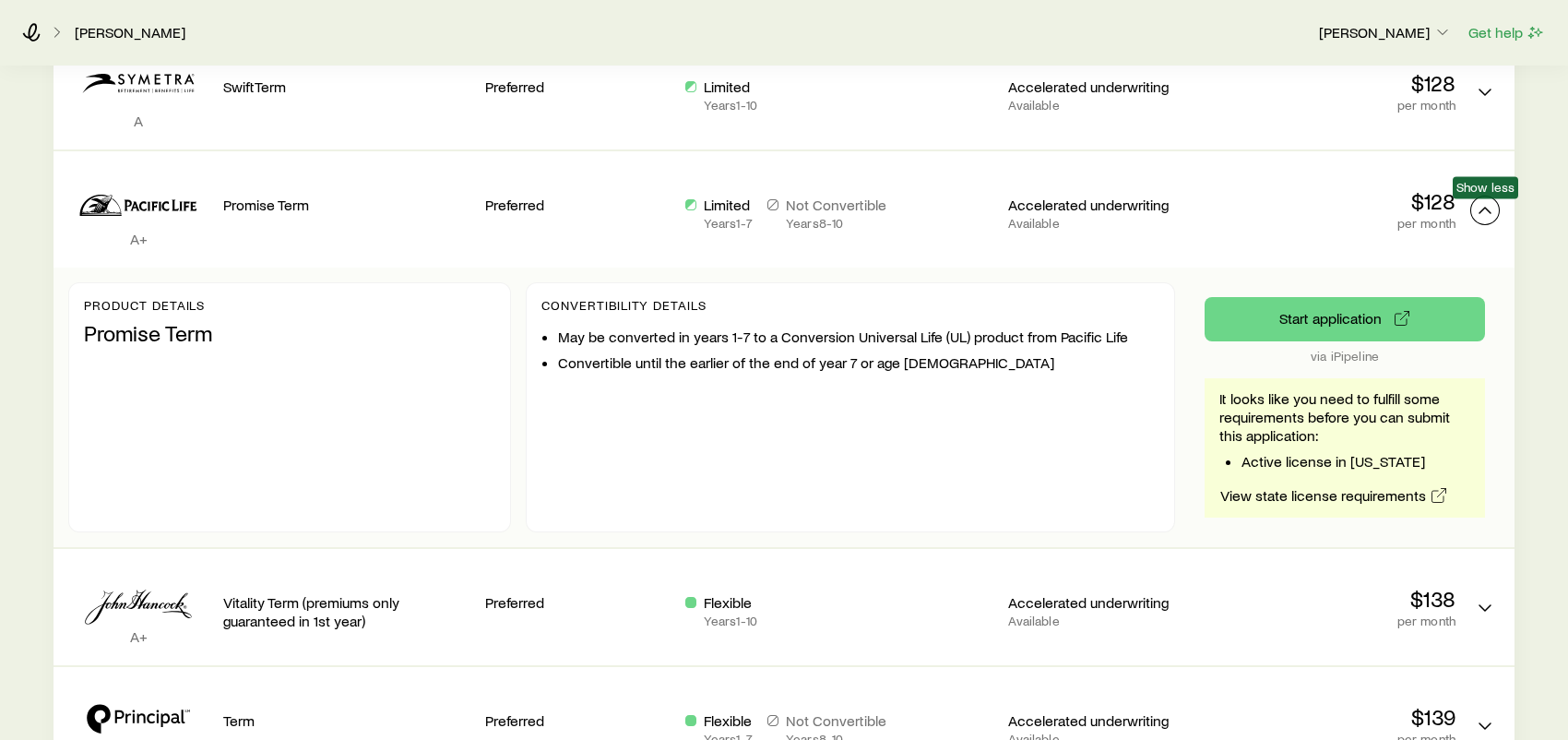
click at [1498, 207] on button "Term quotes" at bounding box center [1485, 210] width 30 height 30
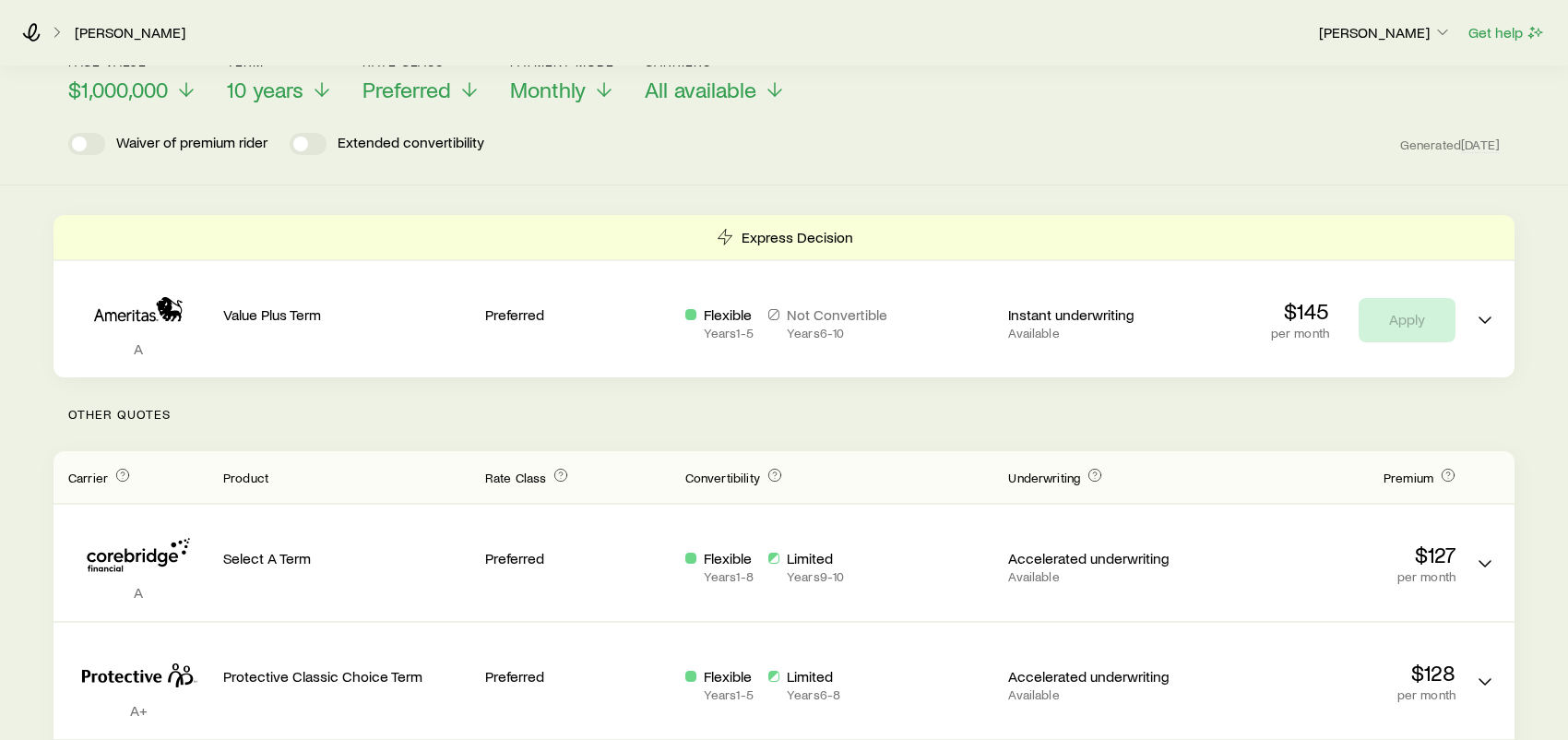
scroll to position [0, 0]
